Goal: Find specific page/section

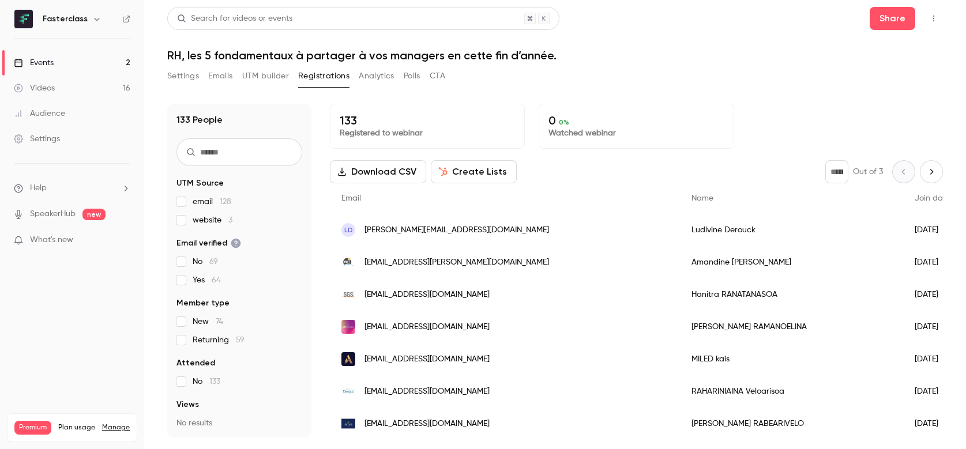
scroll to position [670, 0]
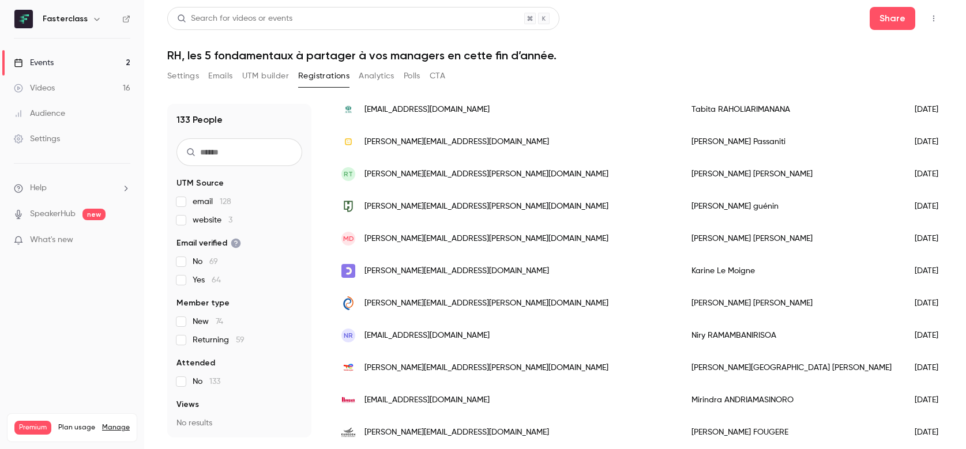
click at [57, 58] on link "Events 2" at bounding box center [72, 62] width 144 height 25
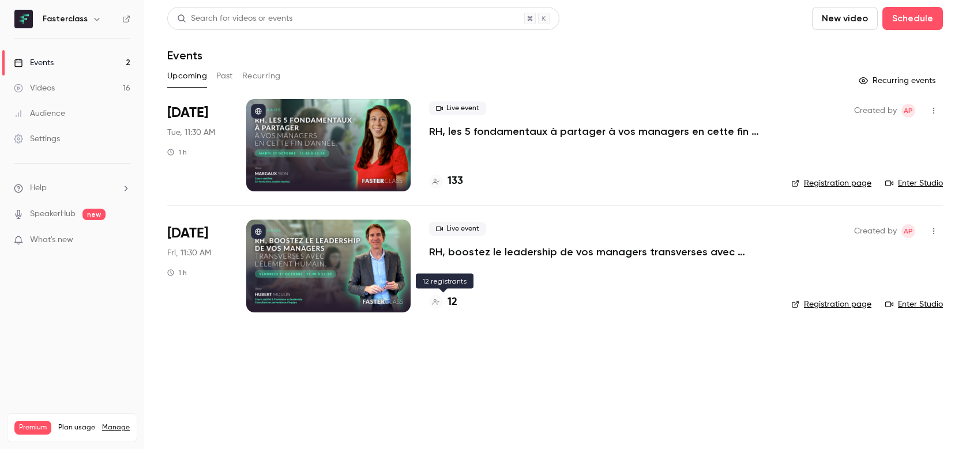
click at [452, 301] on h4 "12" at bounding box center [453, 303] width 10 height 16
